Goal: Task Accomplishment & Management: Use online tool/utility

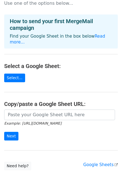
scroll to position [15, 0]
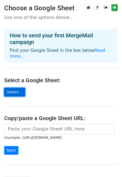
click at [17, 88] on link "Select..." at bounding box center [14, 92] width 21 height 9
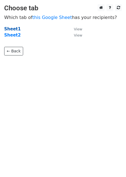
click at [14, 29] on strong "Sheet1" at bounding box center [12, 29] width 16 height 5
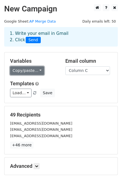
click at [31, 71] on link "Copy/paste..." at bounding box center [27, 70] width 34 height 9
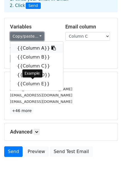
scroll to position [33, 0]
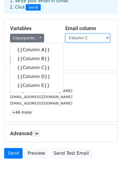
click at [74, 38] on select "Column A Column B Column C Column D Column E" at bounding box center [87, 38] width 45 height 9
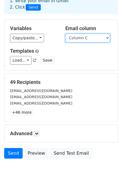
click at [65, 34] on select "Column A Column B Column C Column D Column E" at bounding box center [87, 38] width 45 height 9
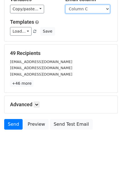
scroll to position [62, 0]
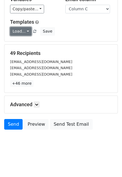
click at [26, 31] on link "Load..." at bounding box center [20, 31] width 21 height 9
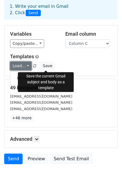
scroll to position [28, 0]
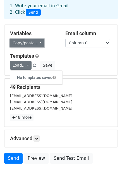
click at [34, 44] on link "Copy/paste..." at bounding box center [27, 43] width 34 height 9
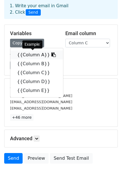
click at [38, 56] on link "{{Column A}}" at bounding box center [36, 55] width 53 height 9
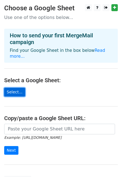
click at [15, 88] on link "Select..." at bounding box center [14, 92] width 21 height 9
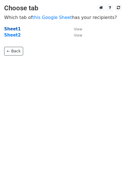
click at [15, 28] on strong "Sheet1" at bounding box center [12, 29] width 16 height 5
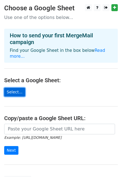
click at [11, 88] on link "Select..." at bounding box center [14, 92] width 21 height 9
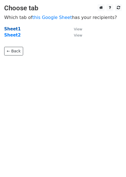
click at [10, 29] on strong "Sheet1" at bounding box center [12, 29] width 16 height 5
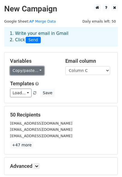
click at [32, 72] on link "Copy/paste..." at bounding box center [27, 70] width 34 height 9
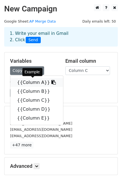
click at [31, 84] on link "{{Column A}}" at bounding box center [36, 82] width 53 height 9
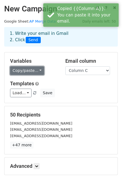
click at [28, 68] on link "Copy/paste..." at bounding box center [27, 70] width 34 height 9
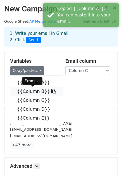
click at [29, 89] on link "{{Column B}}" at bounding box center [36, 91] width 53 height 9
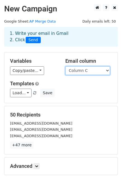
click at [109, 70] on select "Column A Column B Column C Column D Column E" at bounding box center [87, 70] width 45 height 9
click at [65, 66] on select "Column A Column B Column C Column D Column E" at bounding box center [87, 70] width 45 height 9
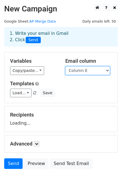
click at [84, 69] on select "Column A Column B Column C Column D Column E" at bounding box center [87, 70] width 45 height 9
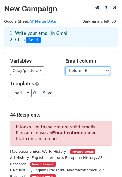
select select "Column C"
click at [65, 66] on select "Column A Column B Column C Column D Column E" at bounding box center [87, 70] width 45 height 9
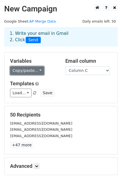
click at [35, 71] on link "Copy/paste..." at bounding box center [27, 70] width 34 height 9
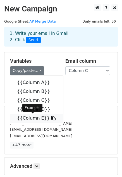
click at [31, 119] on link "{{Column E}}" at bounding box center [36, 118] width 53 height 9
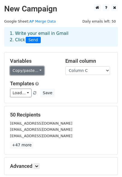
click at [38, 70] on link "Copy/paste..." at bounding box center [27, 70] width 34 height 9
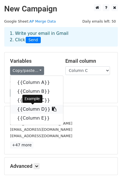
click at [32, 112] on link "{{Column D}}" at bounding box center [36, 109] width 53 height 9
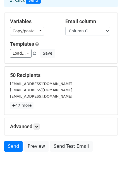
scroll to position [62, 0]
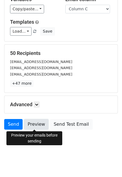
click at [36, 126] on link "Preview" at bounding box center [36, 124] width 25 height 11
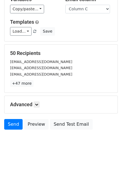
scroll to position [0, 0]
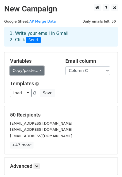
click at [37, 70] on link "Copy/paste..." at bounding box center [27, 70] width 34 height 9
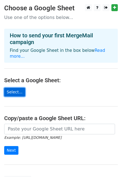
click at [16, 88] on link "Select..." at bounding box center [14, 92] width 21 height 9
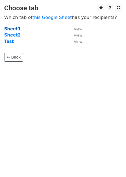
click at [12, 31] on strong "Sheet1" at bounding box center [12, 29] width 16 height 5
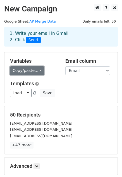
click at [38, 70] on link "Copy/paste..." at bounding box center [27, 70] width 34 height 9
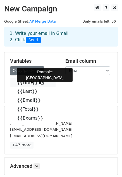
click at [31, 84] on link "{{First}}" at bounding box center [33, 82] width 46 height 9
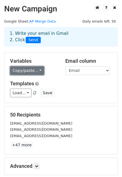
click at [39, 70] on link "Copy/paste..." at bounding box center [27, 70] width 34 height 9
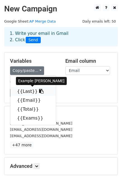
click at [30, 90] on link "{{Last}}" at bounding box center [33, 91] width 46 height 9
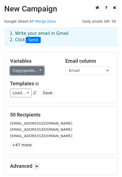
click at [39, 71] on link "Copy/paste..." at bounding box center [27, 70] width 34 height 9
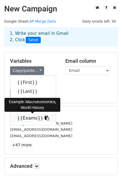
click at [31, 120] on link "{{Exams}}" at bounding box center [33, 118] width 46 height 9
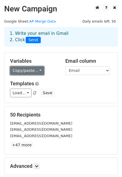
click at [41, 71] on link "Copy/paste..." at bounding box center [27, 70] width 34 height 9
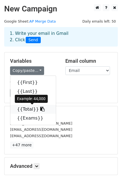
click at [26, 110] on link "{{Total}}" at bounding box center [33, 109] width 46 height 9
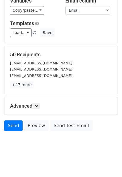
scroll to position [62, 0]
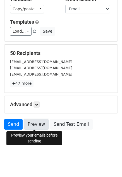
click at [36, 124] on link "Preview" at bounding box center [36, 124] width 25 height 11
click at [34, 124] on link "Preview" at bounding box center [36, 124] width 25 height 11
click at [32, 124] on link "Preview" at bounding box center [36, 124] width 25 height 11
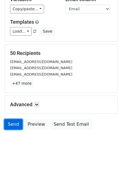
click at [13, 123] on link "Send" at bounding box center [13, 124] width 18 height 11
click at [15, 125] on link "Send" at bounding box center [13, 124] width 18 height 11
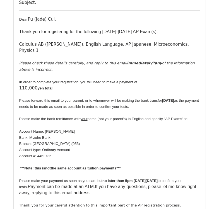
scroll to position [2947, 0]
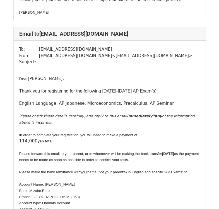
scroll to position [11988, 0]
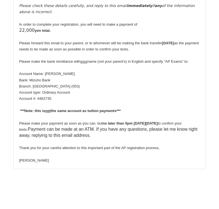
scroll to position [12894, 0]
